Goal: Find specific page/section: Find specific page/section

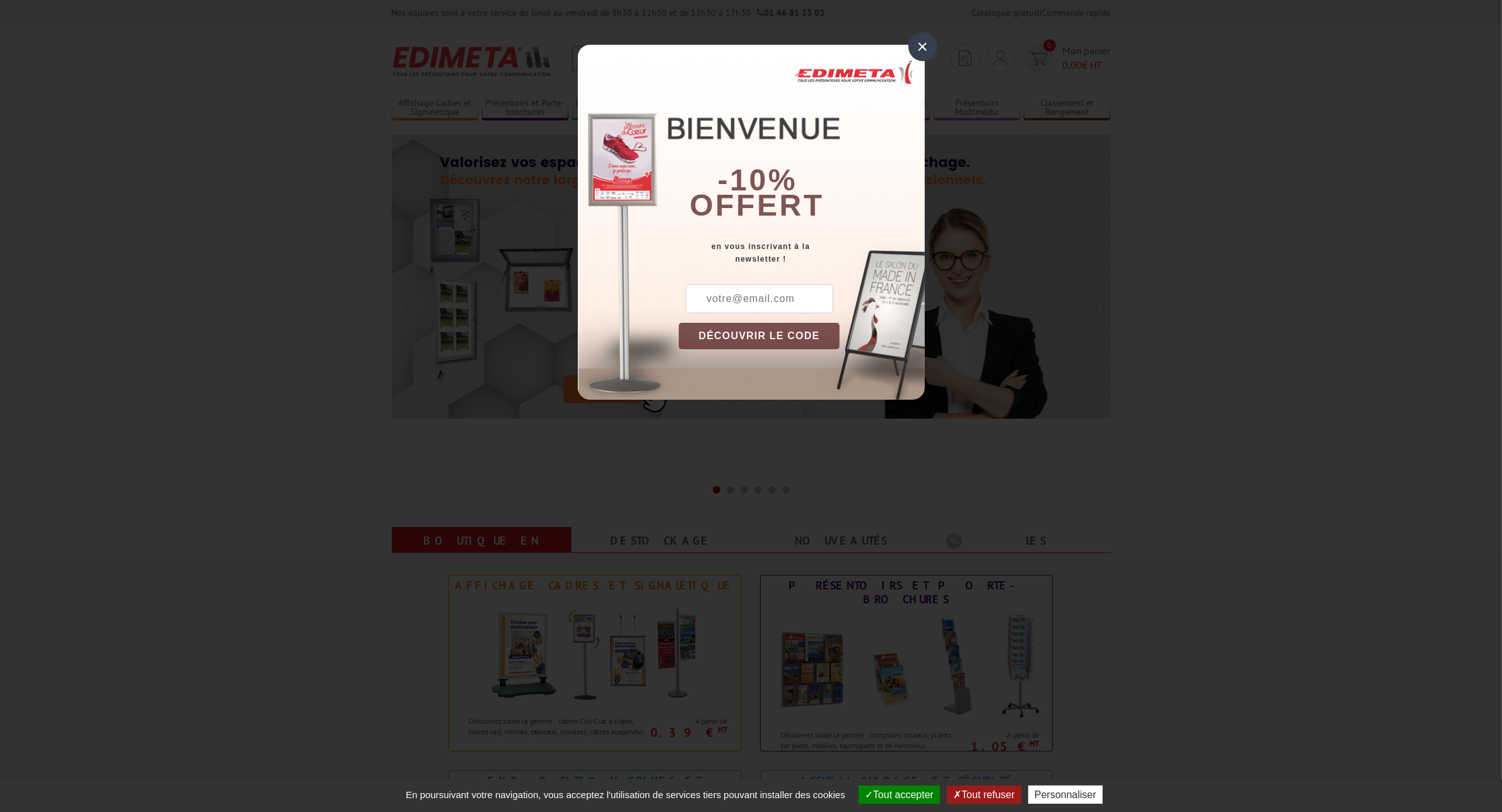
drag, startPoint x: 919, startPoint y: 38, endPoint x: 721, endPoint y: 45, distance: 198.1
click at [919, 40] on div "×" at bounding box center [922, 46] width 29 height 29
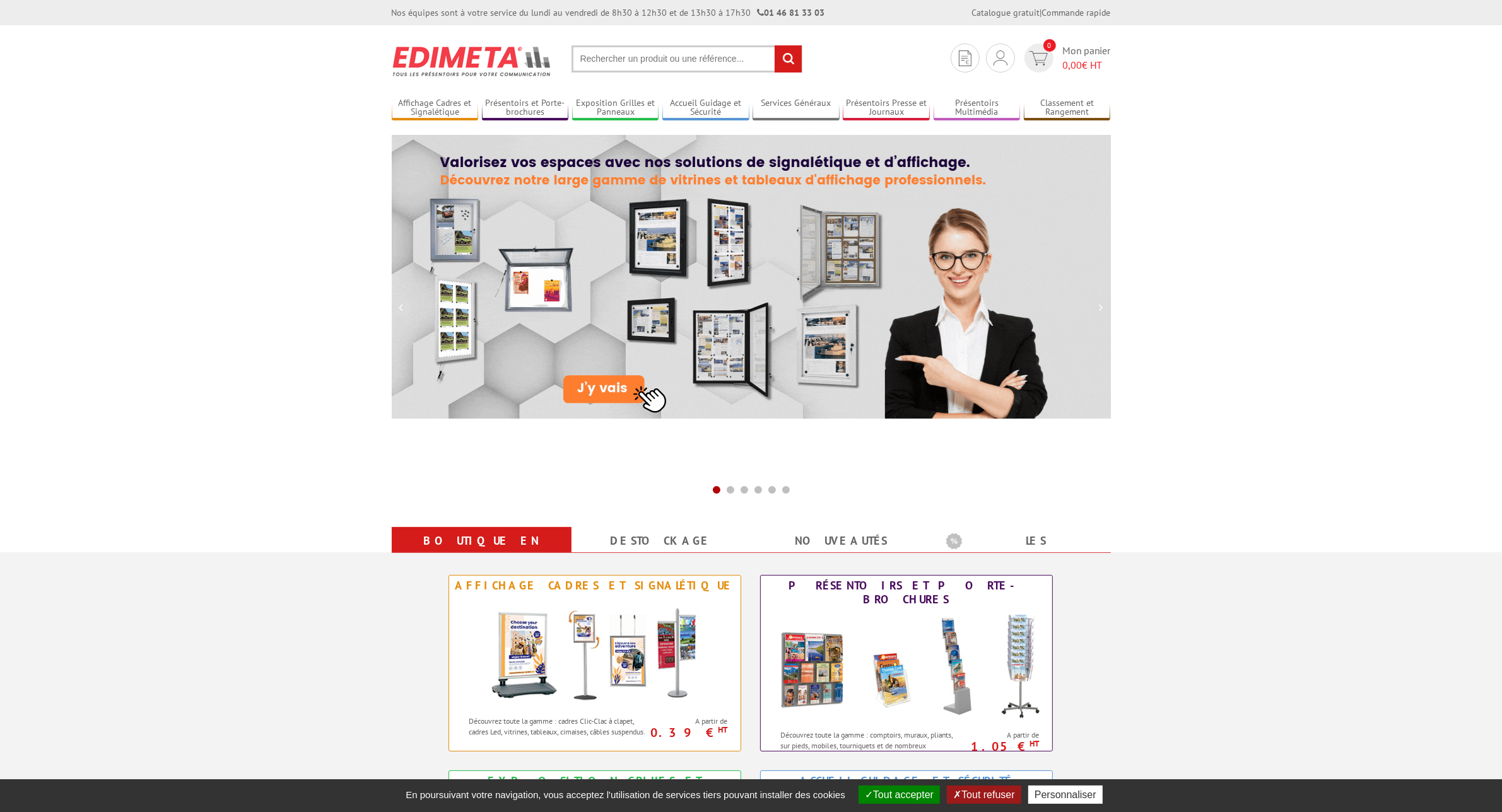
click at [634, 60] on input "text" at bounding box center [687, 59] width 231 height 27
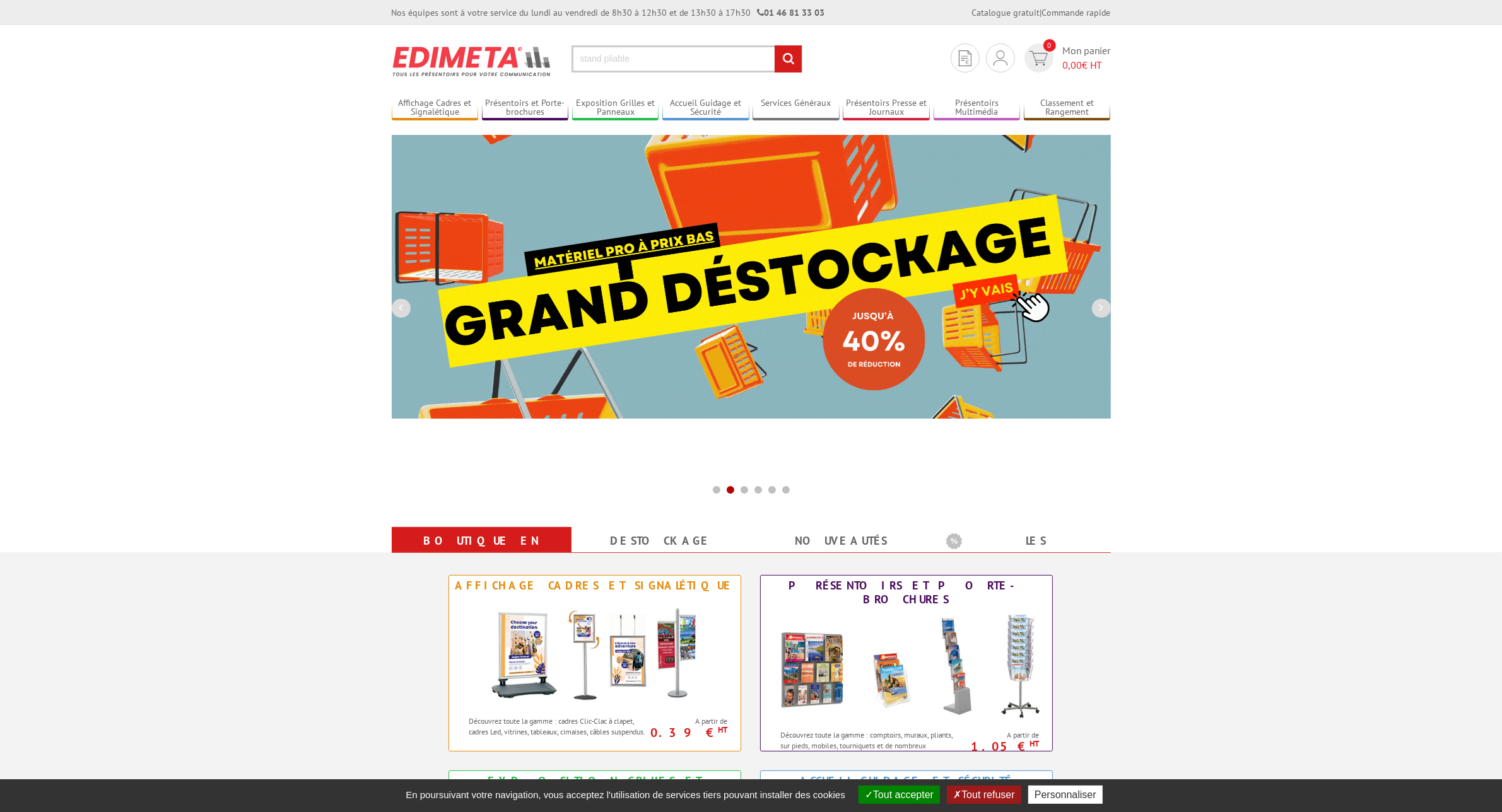
type input "stand pliable"
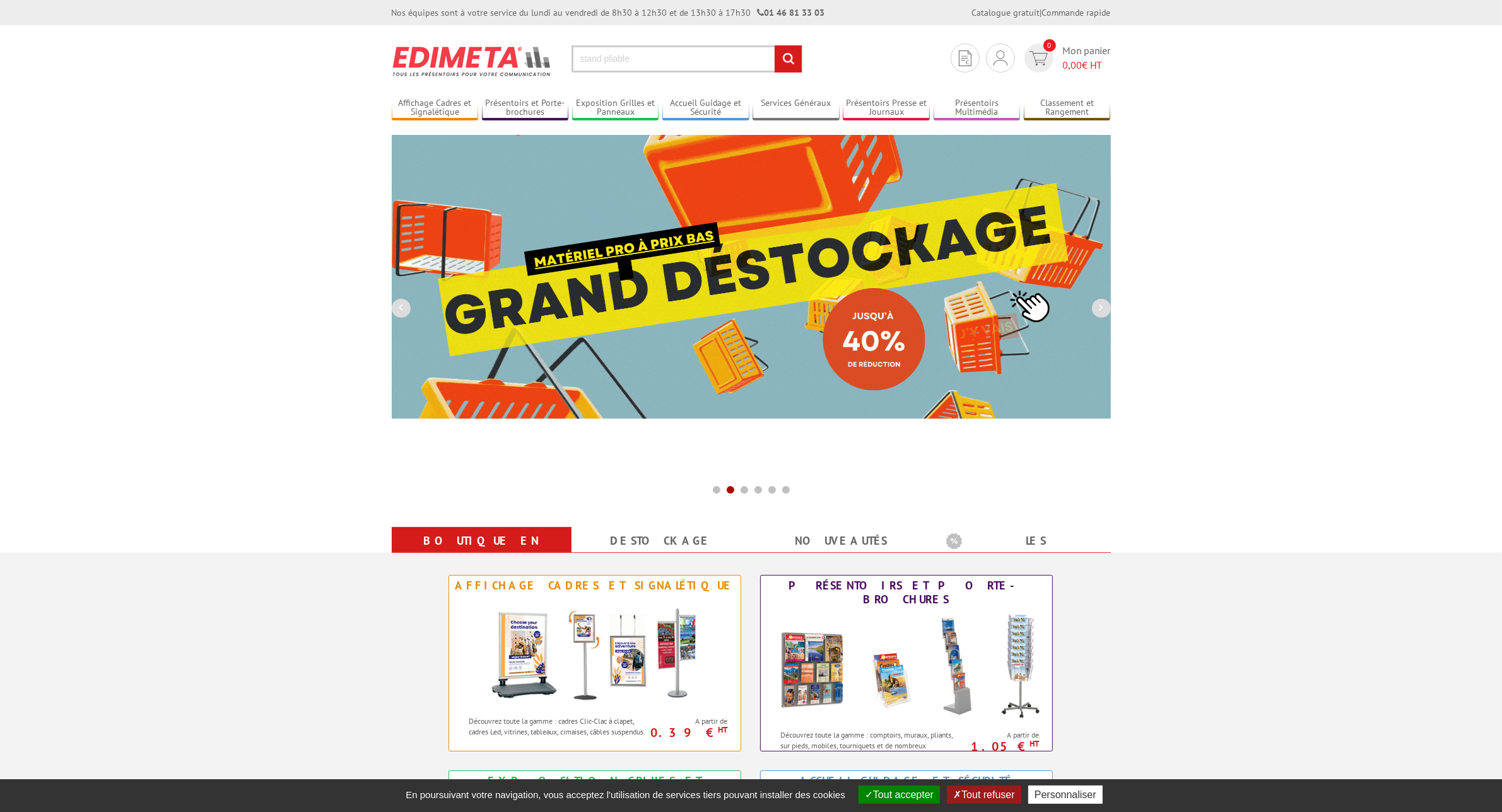
click at [774, 46] on input "rechercher" at bounding box center [788, 59] width 27 height 27
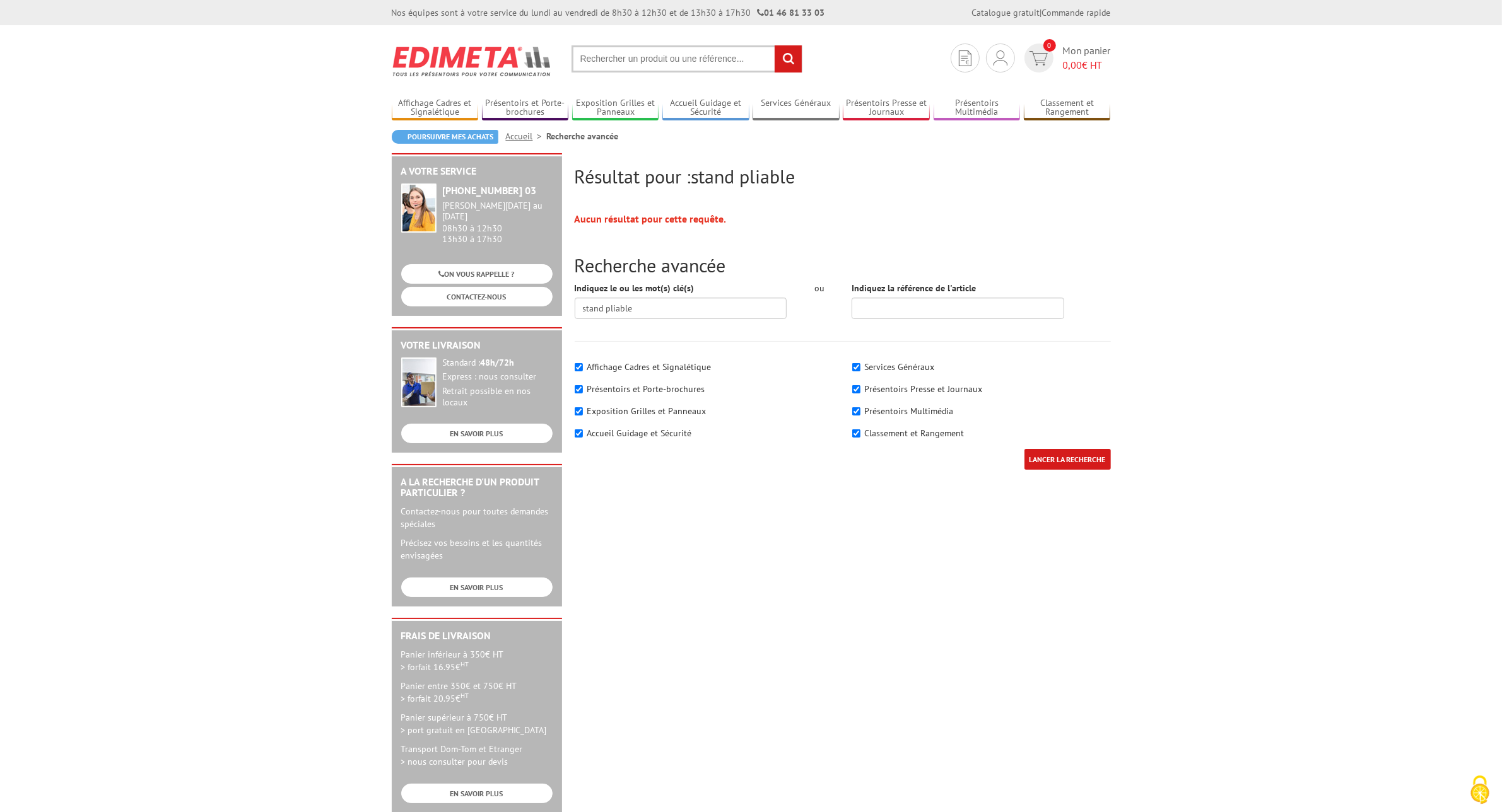
click at [634, 60] on input "text" at bounding box center [687, 59] width 231 height 27
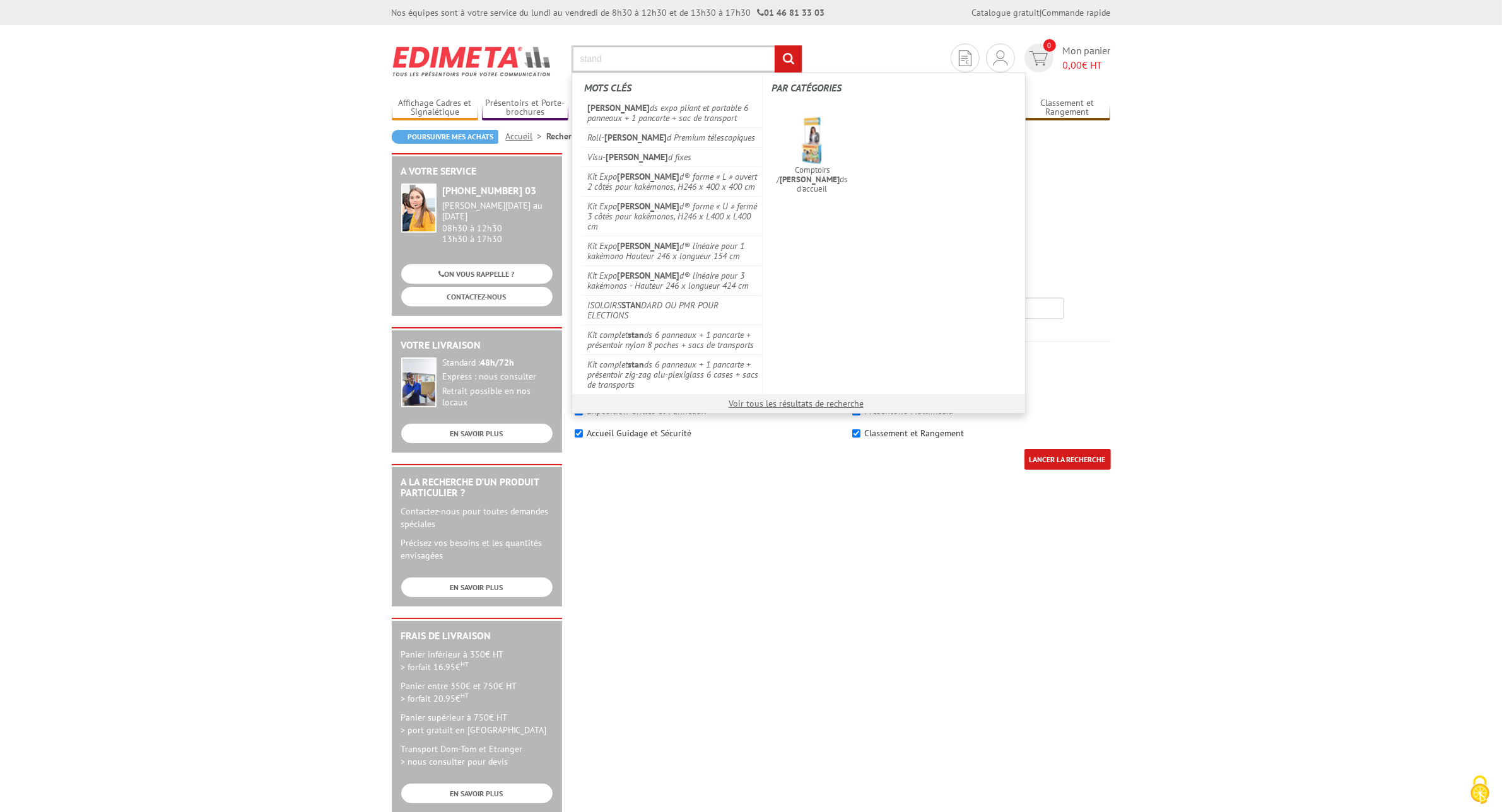
type input "stand"
click at [774, 46] on input "rechercher" at bounding box center [788, 59] width 27 height 27
